Goal: Information Seeking & Learning: Learn about a topic

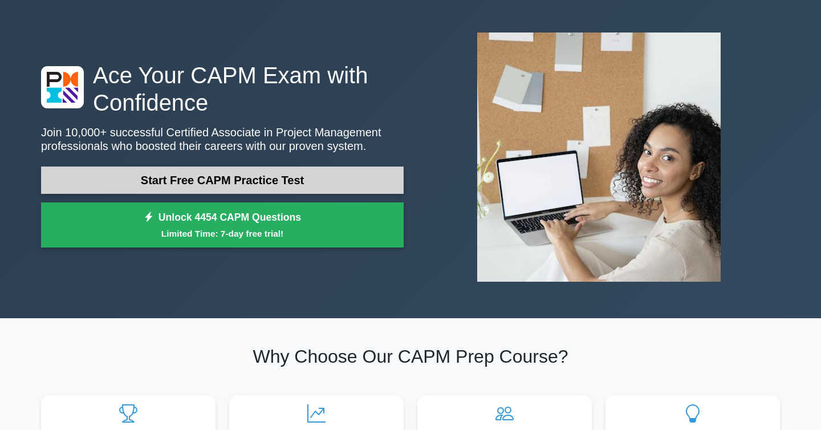
click at [269, 183] on link "Start Free CAPM Practice Test" at bounding box center [222, 179] width 363 height 27
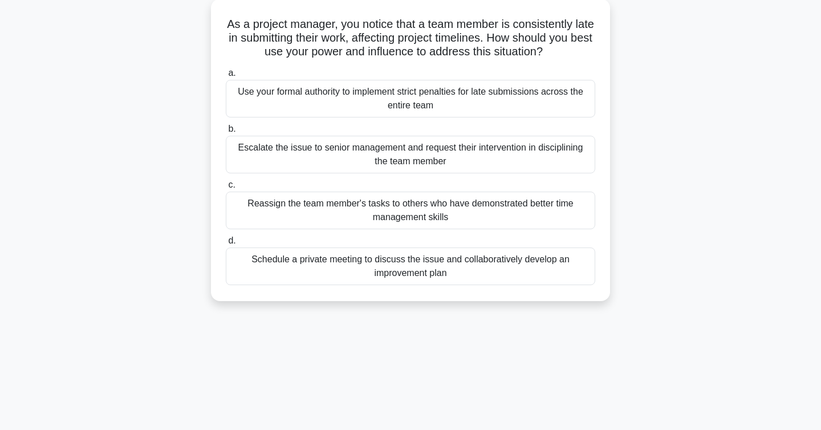
scroll to position [75, 0]
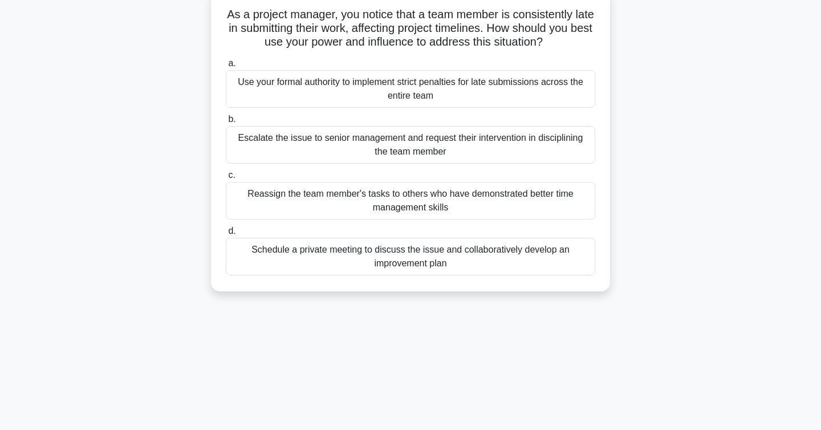
click at [346, 264] on div "Schedule a private meeting to discuss the issue and collaboratively develop an …" at bounding box center [410, 257] width 369 height 38
click at [226, 235] on input "d. Schedule a private meeting to discuss the issue and collaboratively develop …" at bounding box center [226, 230] width 0 height 7
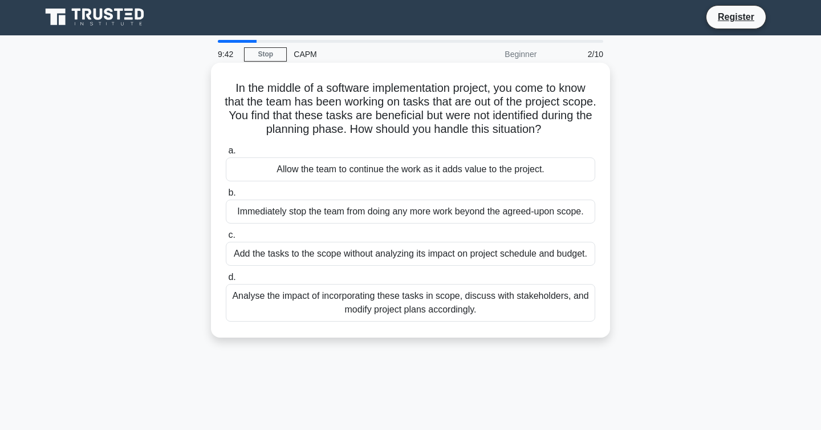
scroll to position [0, 0]
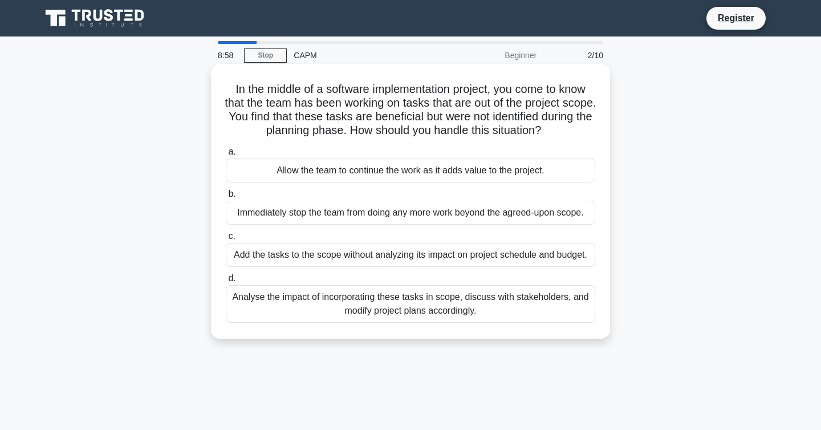
click at [471, 312] on div "Analyse the impact of incorporating these tasks in scope, discuss with stakehol…" at bounding box center [410, 304] width 369 height 38
click at [226, 282] on input "d. Analyse the impact of incorporating these tasks in scope, discuss with stake…" at bounding box center [226, 278] width 0 height 7
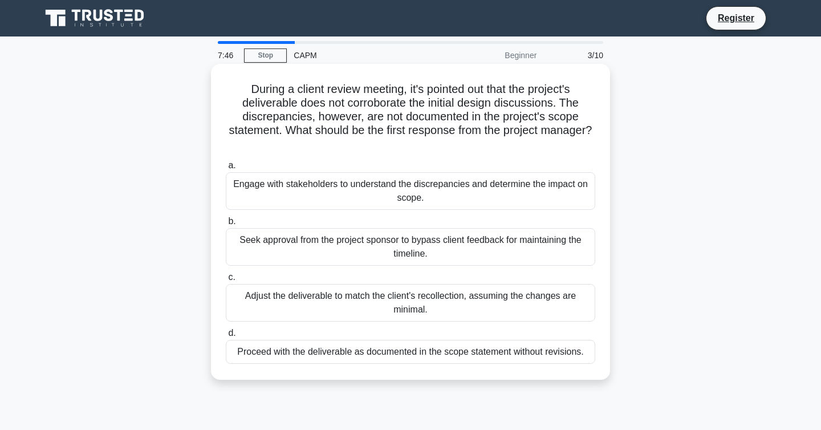
click at [441, 185] on div "Engage with stakeholders to understand the discrepancies and determine the impa…" at bounding box center [410, 191] width 369 height 38
click at [226, 169] on input "a. Engage with stakeholders to understand the discrepancies and determine the i…" at bounding box center [226, 165] width 0 height 7
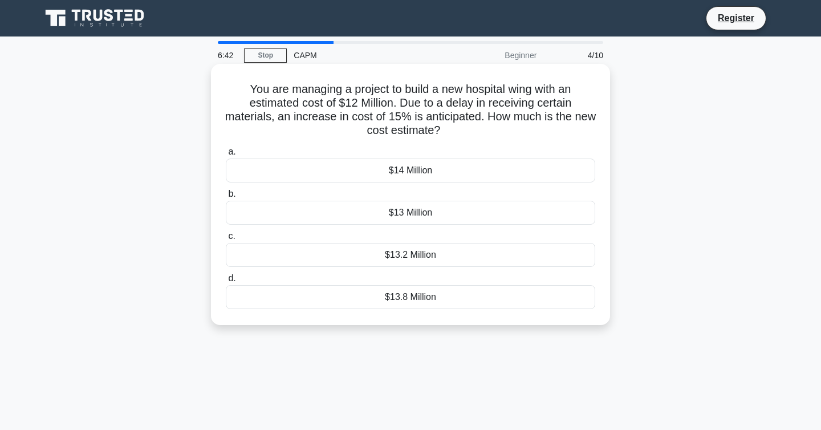
click at [507, 306] on div "$13.8 Million" at bounding box center [410, 297] width 369 height 24
click at [226, 282] on input "d. $13.8 Million" at bounding box center [226, 278] width 0 height 7
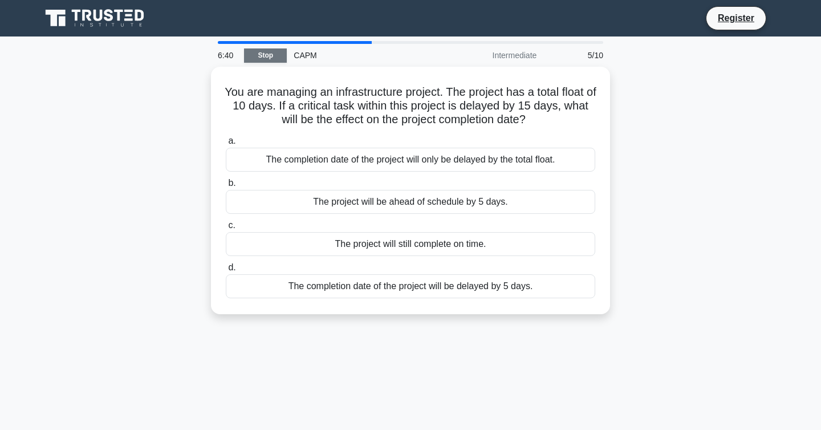
click at [269, 52] on link "Stop" at bounding box center [265, 55] width 43 height 14
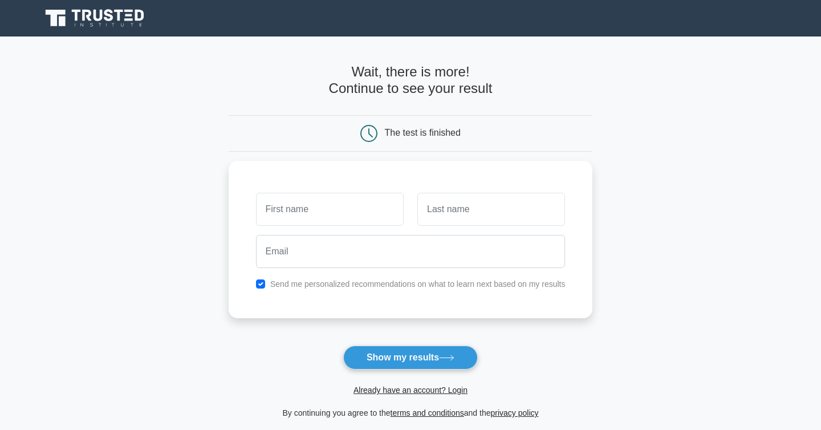
scroll to position [34, 0]
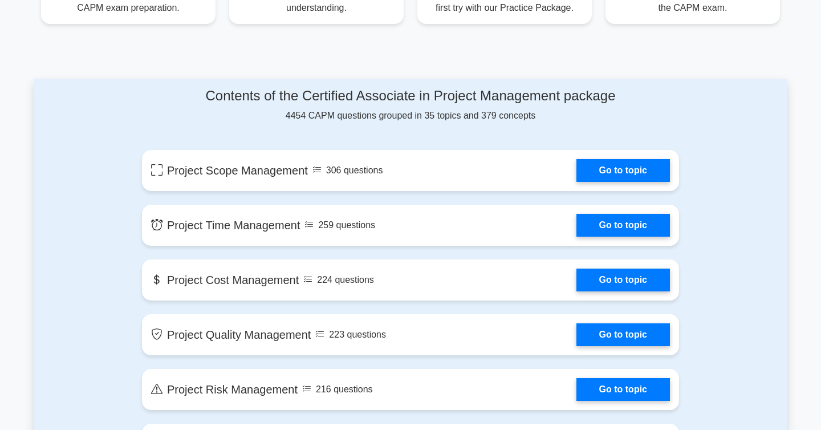
scroll to position [517, 0]
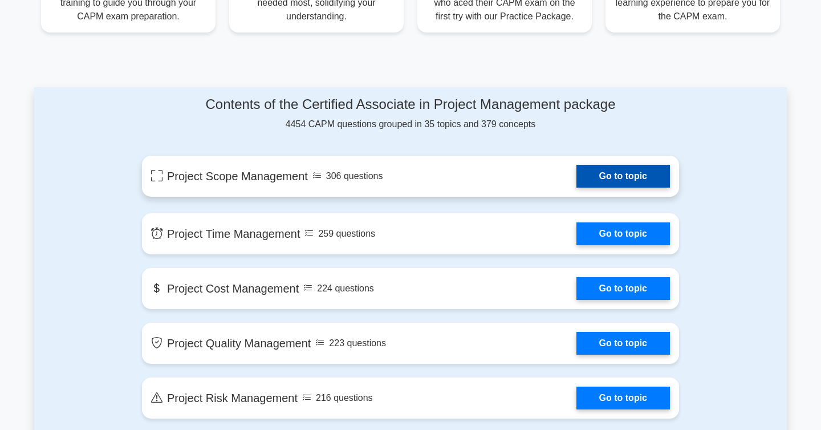
click at [576, 178] on link "Go to topic" at bounding box center [623, 176] width 94 height 23
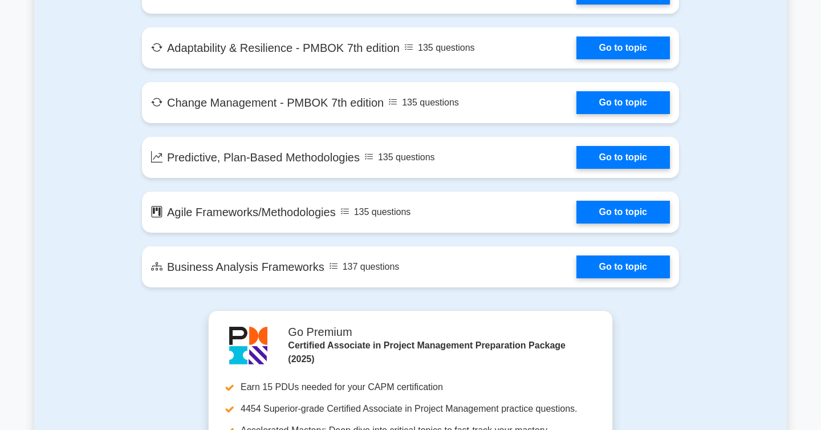
scroll to position [2294, 0]
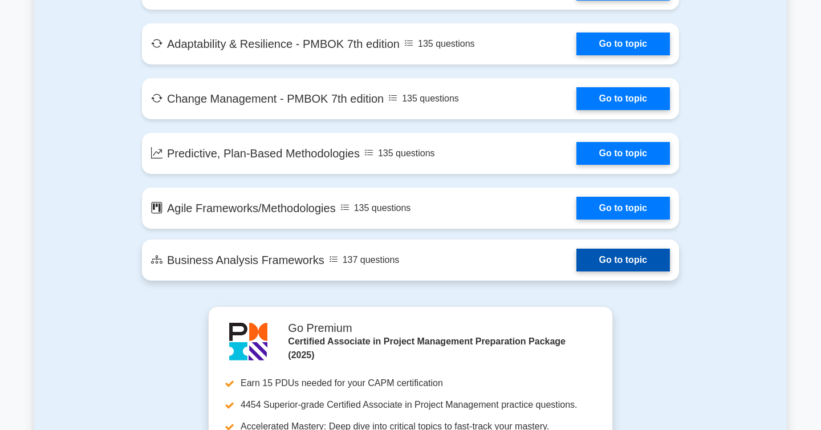
click at [576, 261] on link "Go to topic" at bounding box center [623, 260] width 94 height 23
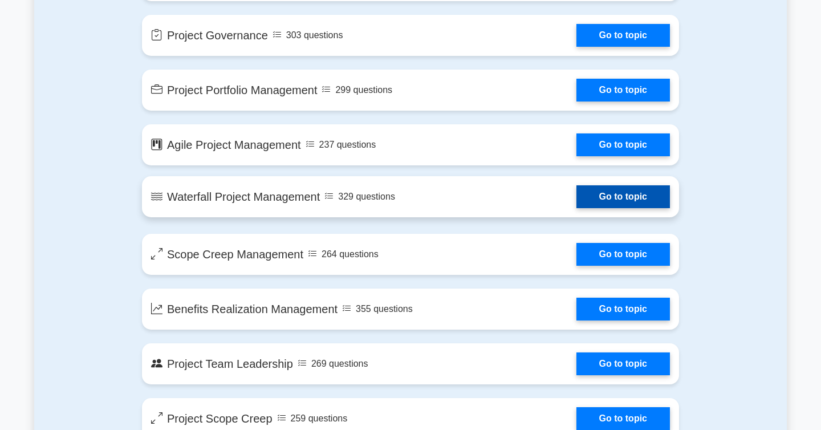
scroll to position [1848, 0]
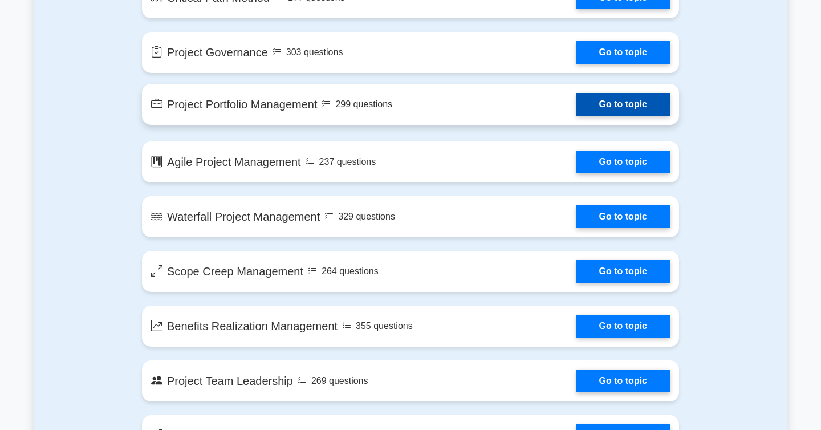
click at [576, 107] on link "Go to topic" at bounding box center [623, 104] width 94 height 23
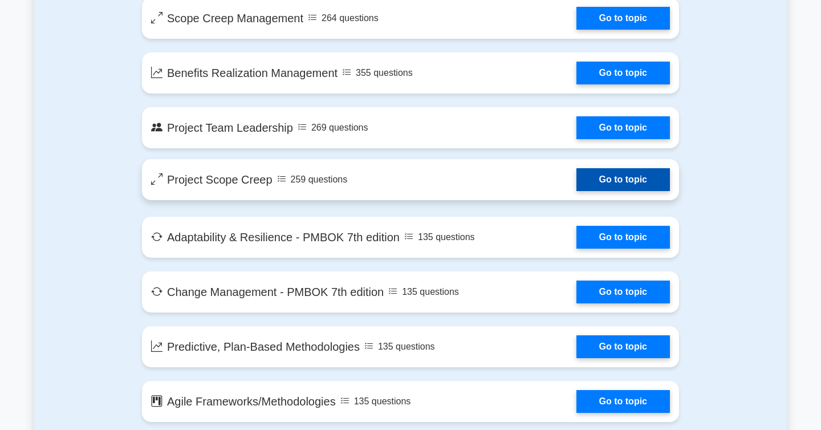
scroll to position [2059, 0]
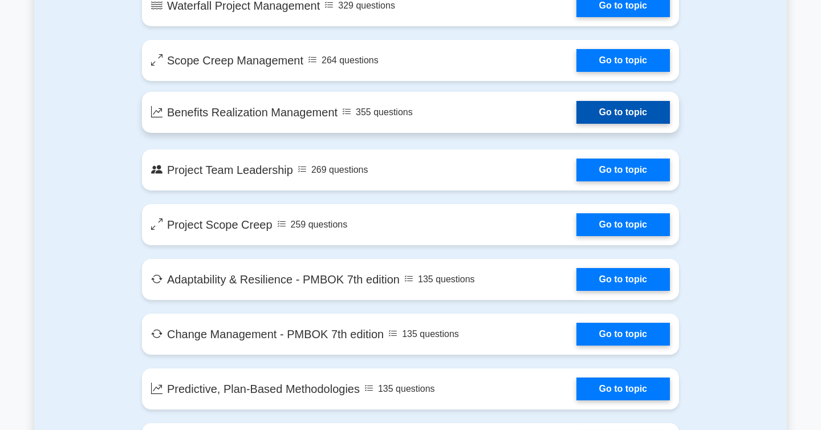
click at [576, 119] on link "Go to topic" at bounding box center [623, 112] width 94 height 23
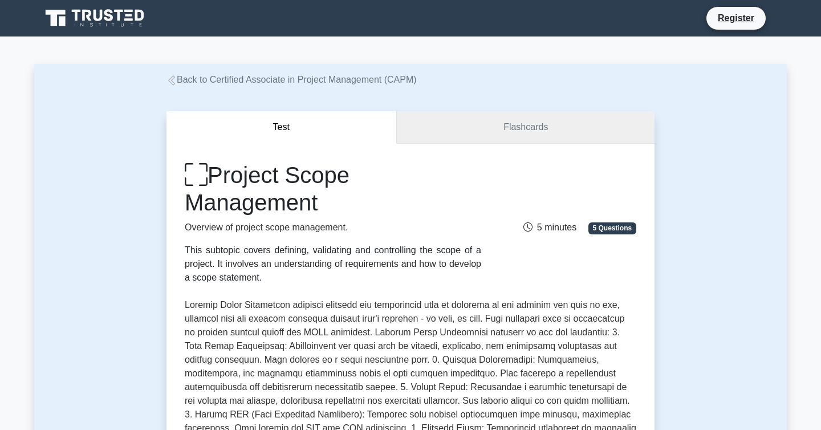
click at [517, 127] on link "Flashcards" at bounding box center [526, 127] width 258 height 32
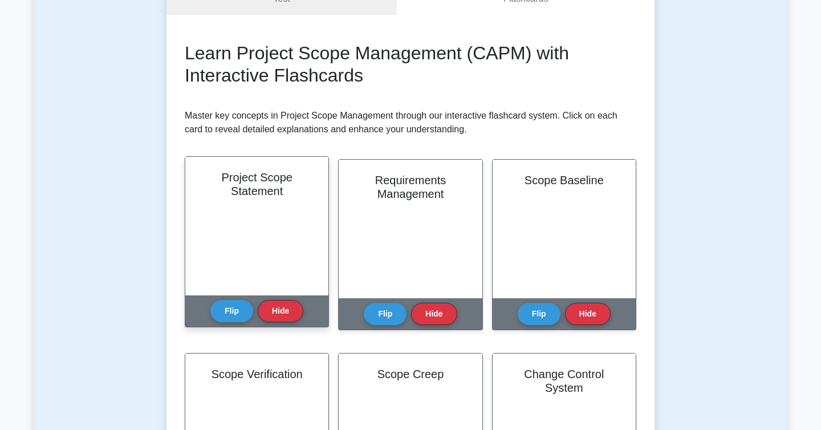
scroll to position [123, 0]
click at [230, 315] on button "Flip" at bounding box center [231, 310] width 43 height 22
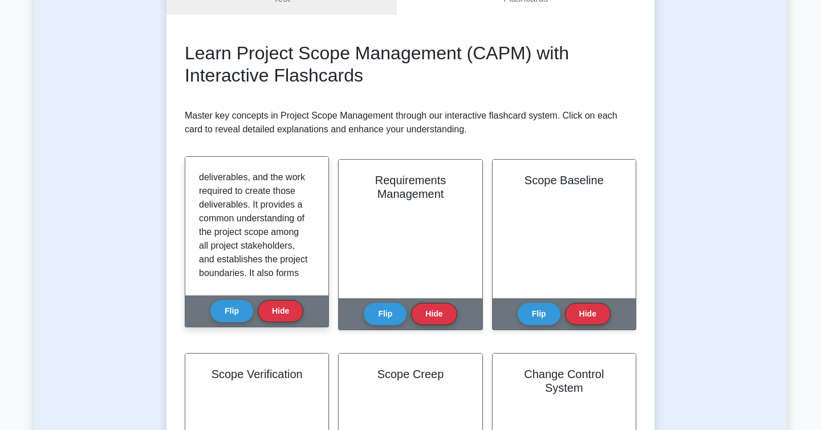
scroll to position [110, 0]
click at [234, 309] on button "Flip" at bounding box center [231, 310] width 43 height 22
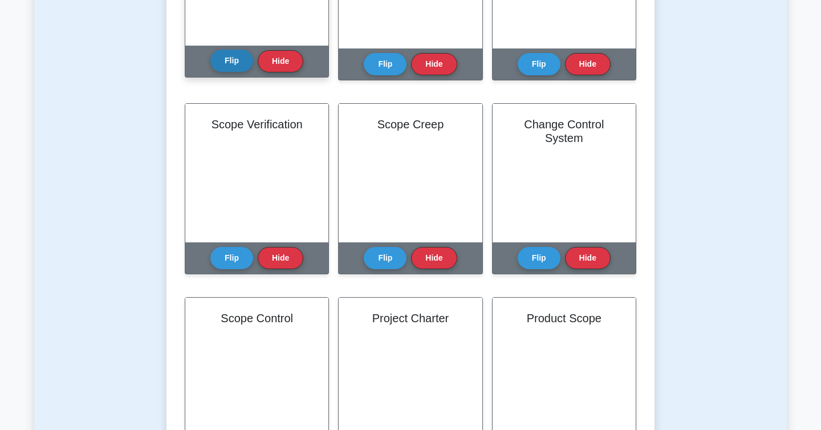
scroll to position [380, 0]
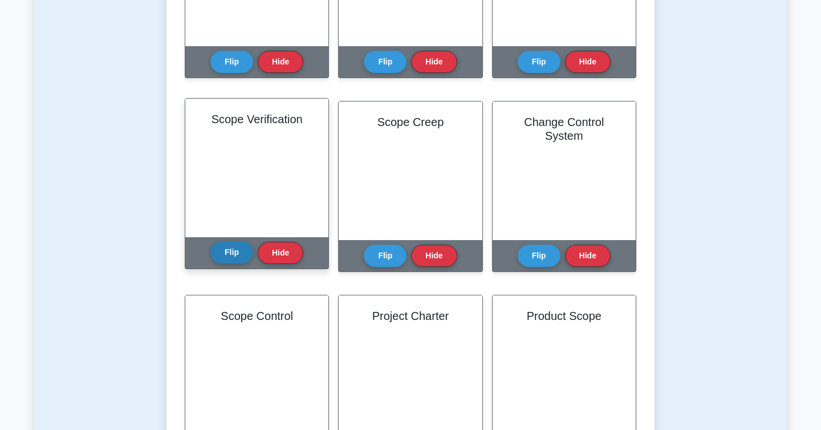
click at [240, 253] on button "Flip" at bounding box center [231, 252] width 43 height 22
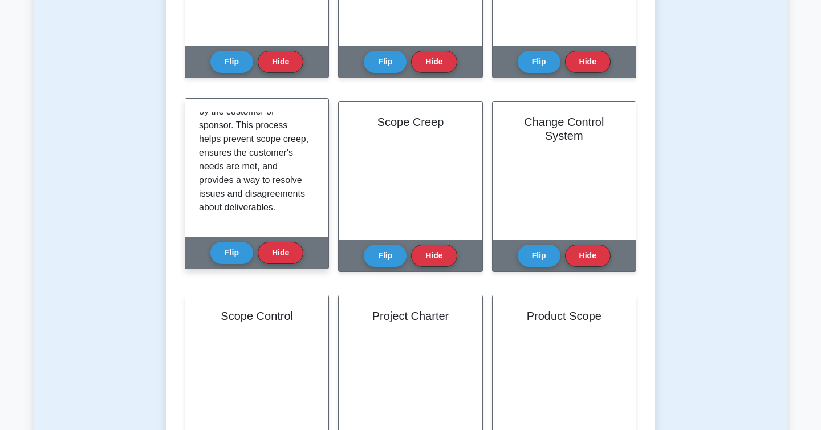
scroll to position [172, 0]
click at [230, 256] on button "Flip" at bounding box center [231, 252] width 43 height 22
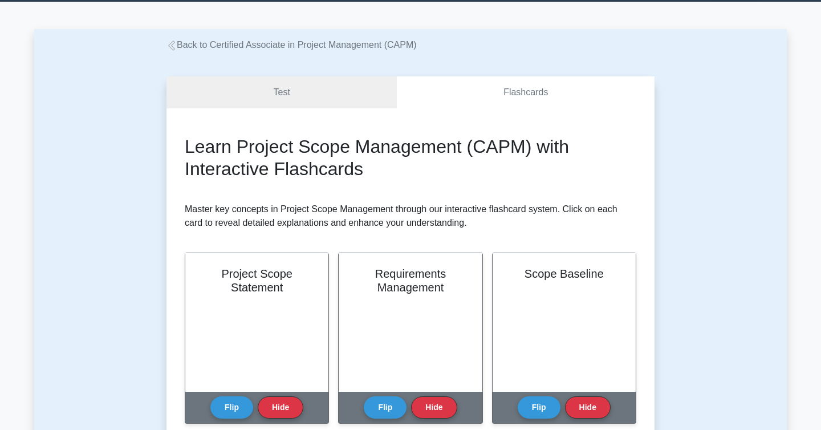
scroll to position [0, 0]
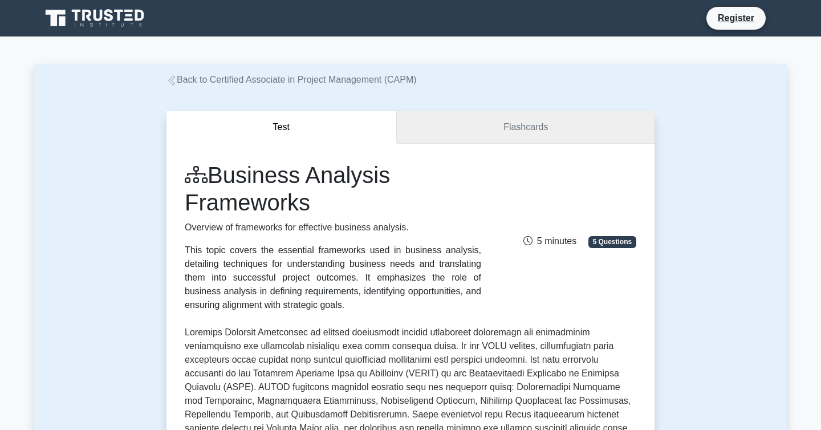
click at [490, 111] on link "Flashcards" at bounding box center [526, 127] width 258 height 32
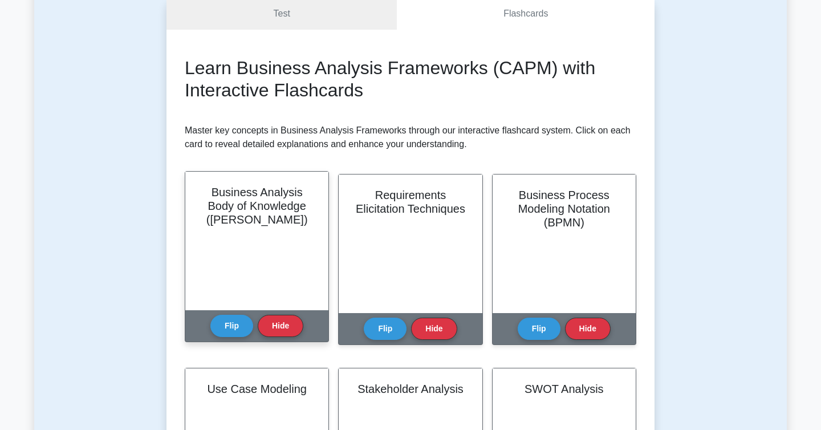
scroll to position [129, 0]
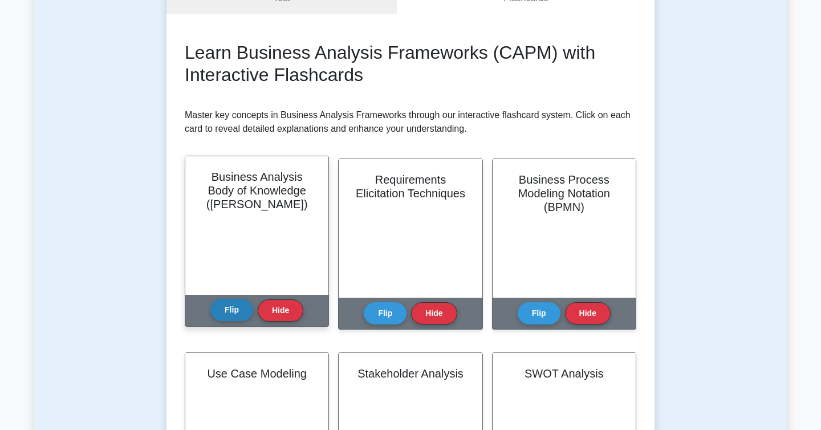
click at [232, 303] on button "Flip" at bounding box center [231, 310] width 43 height 22
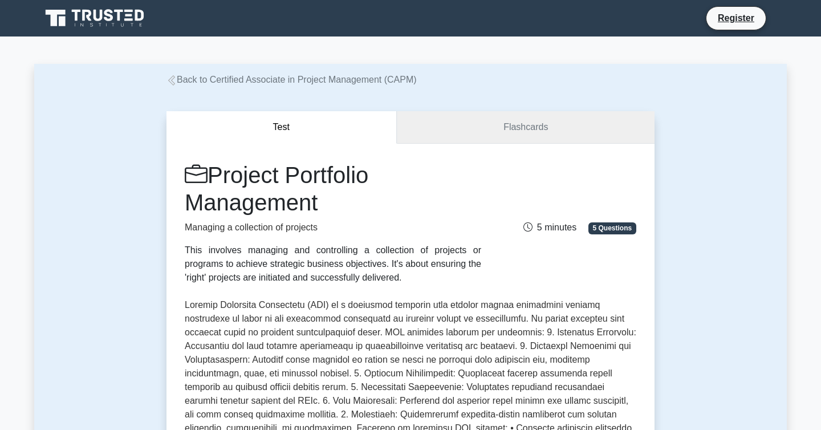
click at [533, 123] on link "Flashcards" at bounding box center [526, 127] width 258 height 32
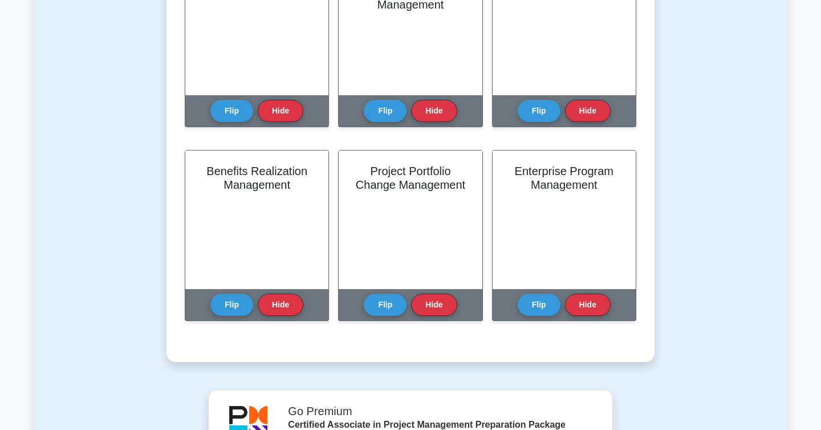
scroll to position [748, 0]
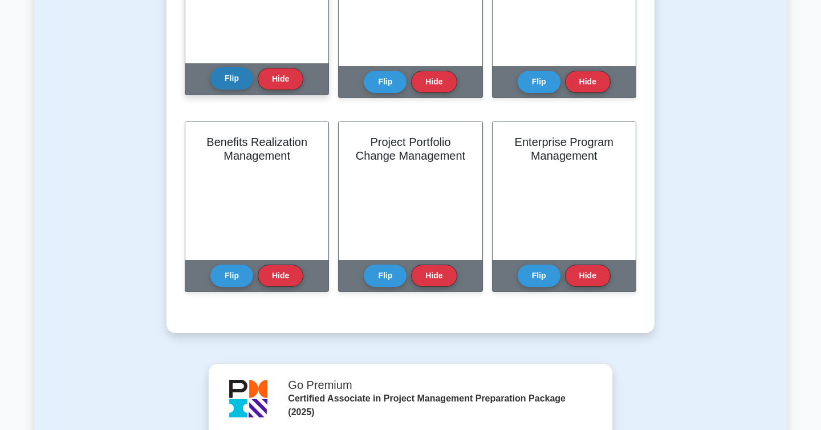
click at [234, 85] on button "Flip" at bounding box center [231, 78] width 43 height 22
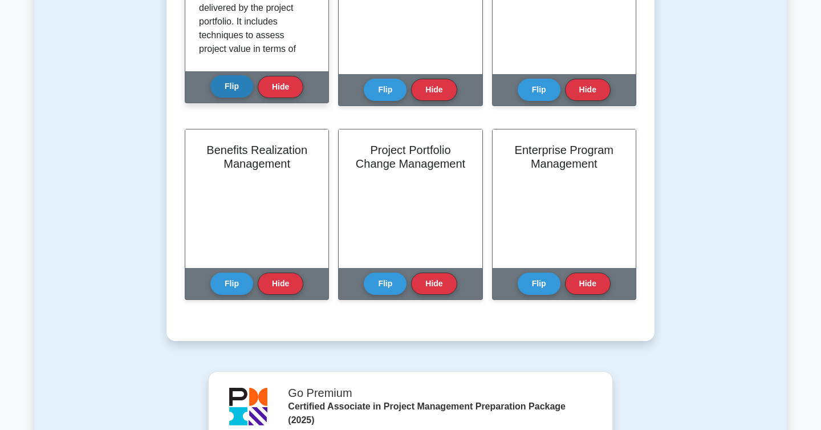
scroll to position [747, 0]
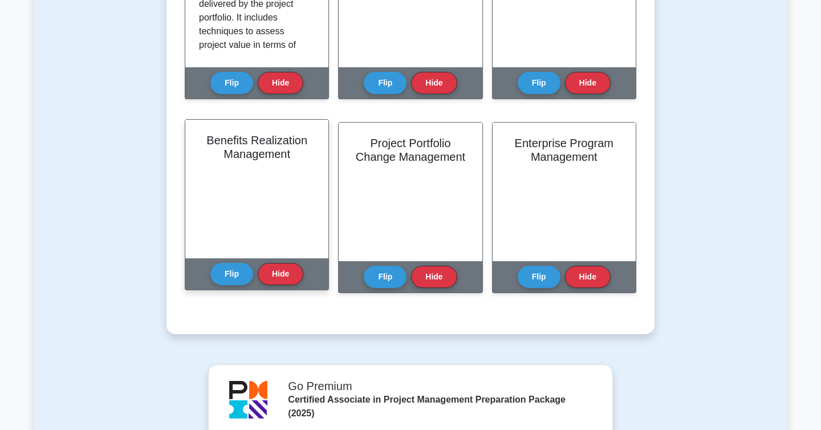
click at [227, 288] on div "Flip Hide" at bounding box center [256, 273] width 93 height 31
click at [229, 271] on button "Flip" at bounding box center [231, 273] width 43 height 22
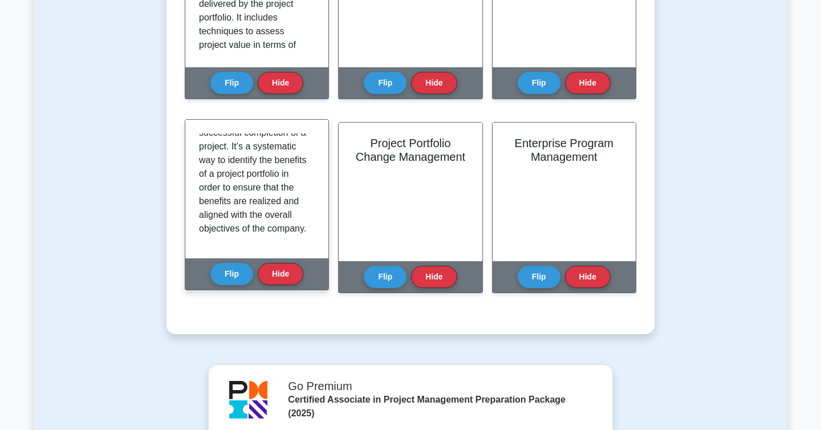
scroll to position [172, 0]
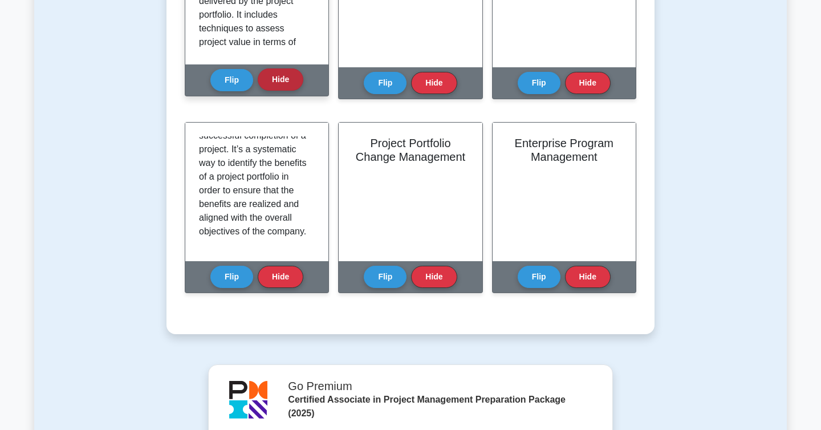
click at [287, 74] on button "Hide" at bounding box center [281, 79] width 46 height 22
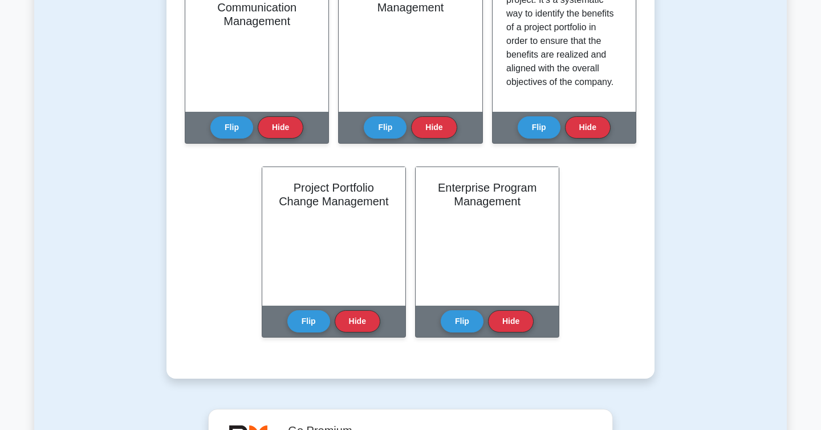
scroll to position [690, 0]
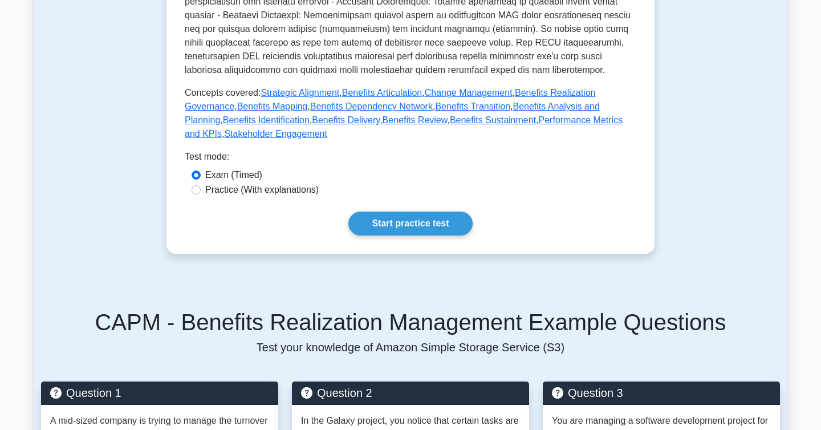
scroll to position [421, 0]
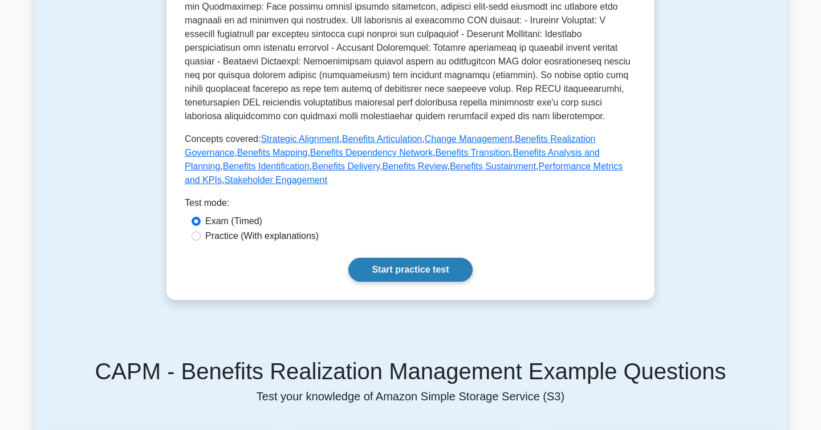
click at [385, 271] on link "Start practice test" at bounding box center [410, 270] width 124 height 24
click at [213, 238] on label "Practice (With explanations)" at bounding box center [261, 236] width 113 height 14
click at [201, 238] on input "Practice (With explanations)" at bounding box center [196, 235] width 9 height 9
radio input "true"
click at [446, 279] on link "Start practice test" at bounding box center [410, 270] width 124 height 24
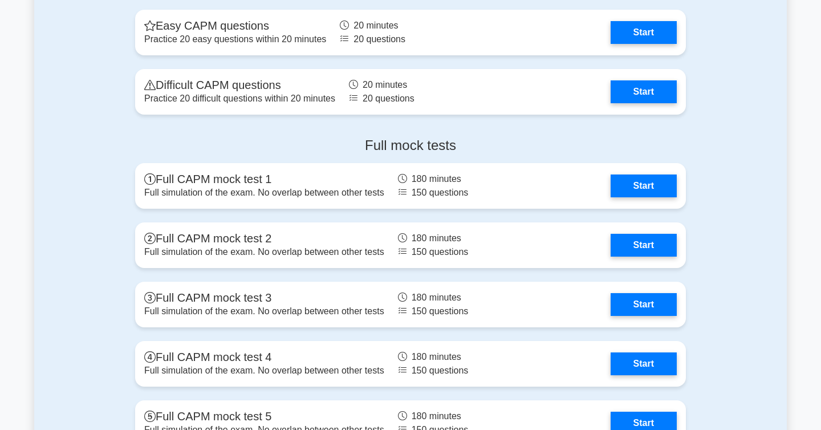
scroll to position [2899, 0]
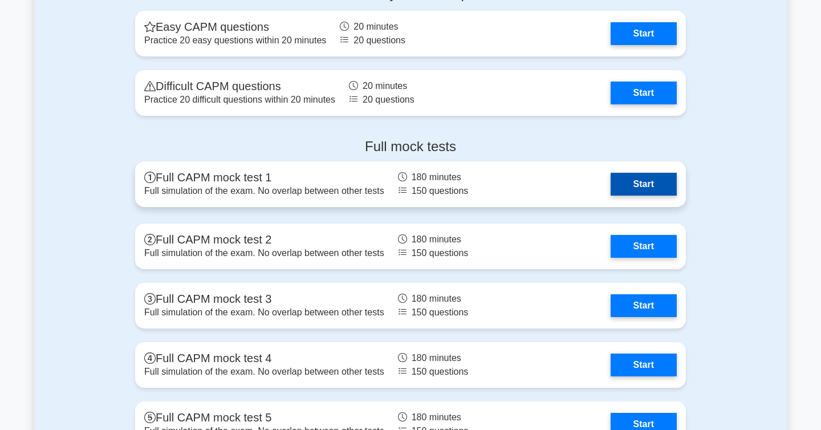
click at [611, 188] on link "Start" at bounding box center [644, 184] width 66 height 23
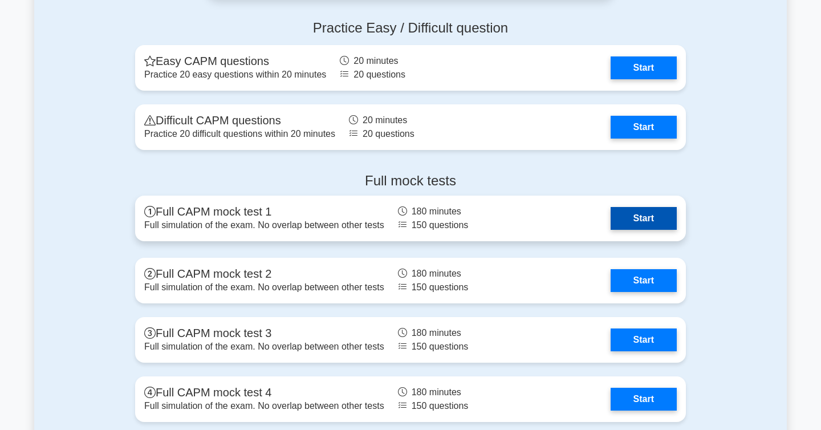
scroll to position [2862, 0]
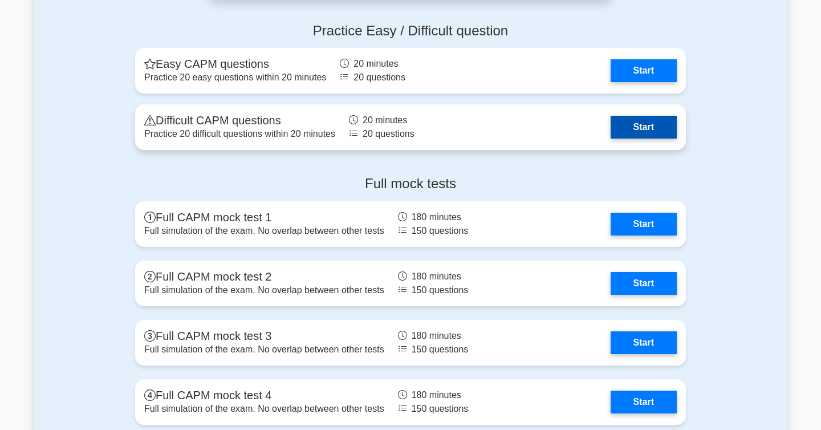
click at [611, 137] on link "Start" at bounding box center [644, 127] width 66 height 23
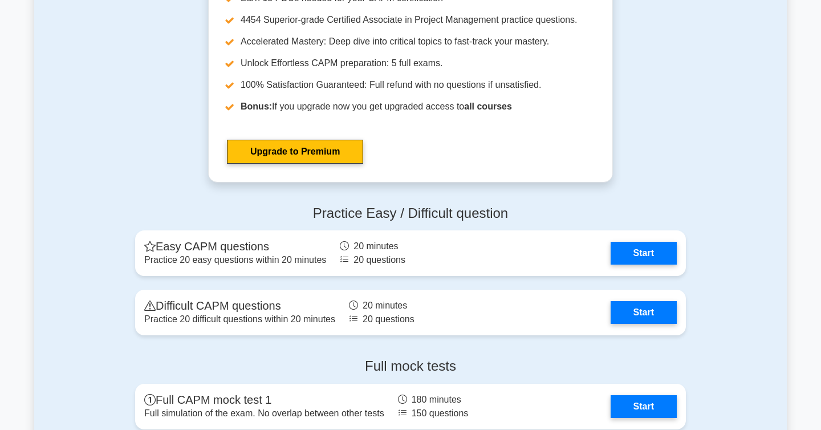
scroll to position [2422, 0]
